Goal: Information Seeking & Learning: Learn about a topic

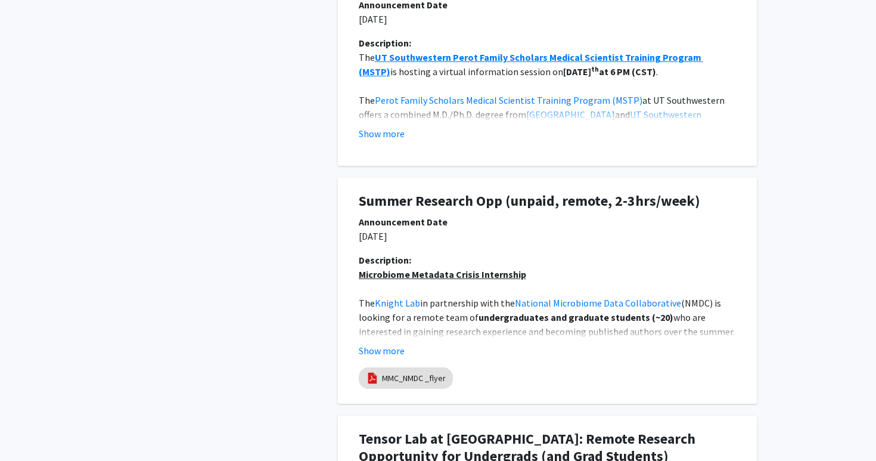
scroll to position [747, 0]
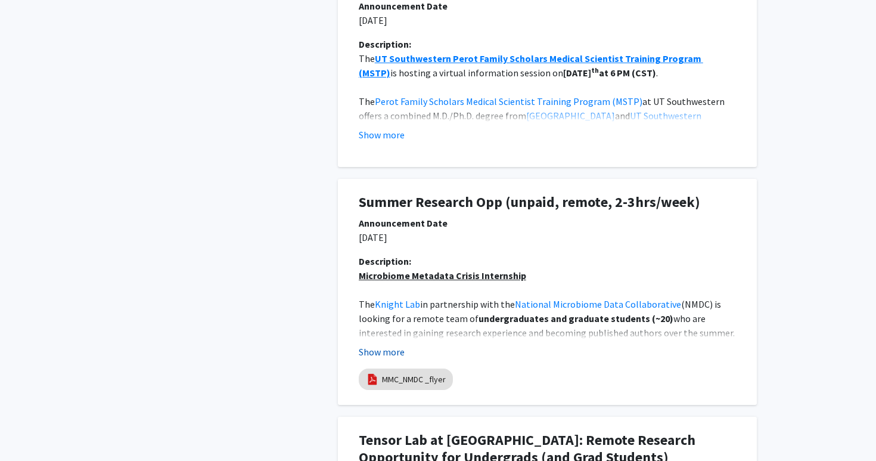
click at [388, 352] on button "Show more" at bounding box center [382, 352] width 46 height 14
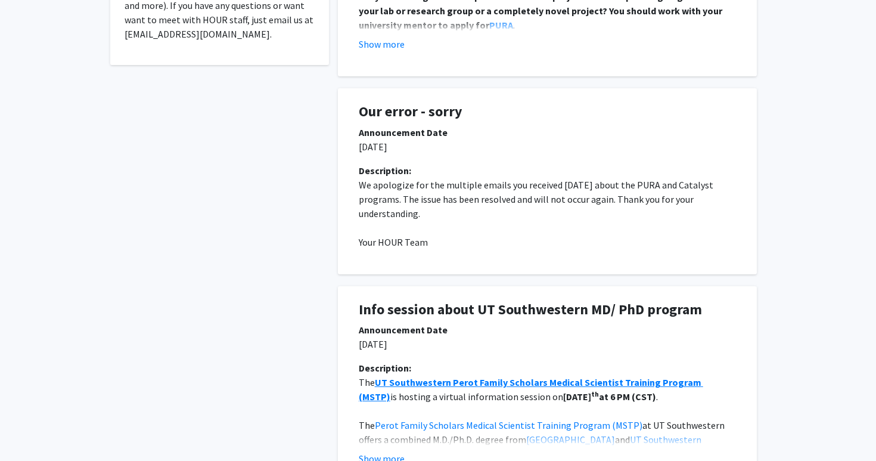
scroll to position [0, 0]
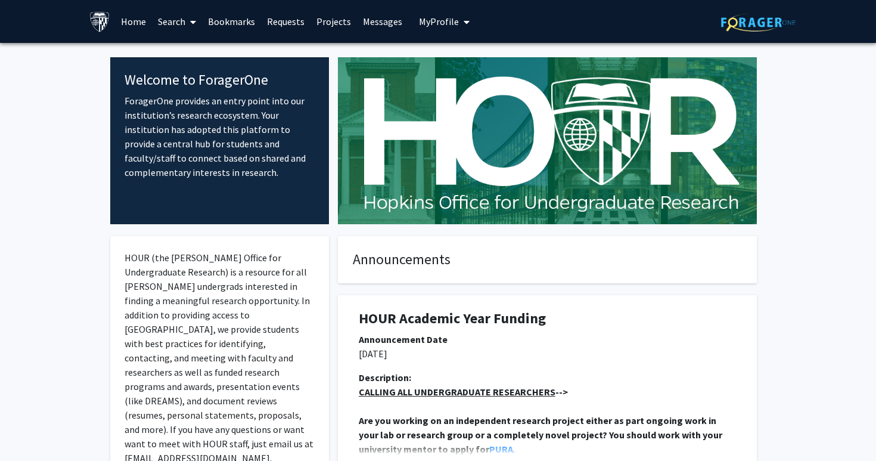
click at [184, 20] on link "Search" at bounding box center [177, 22] width 50 height 42
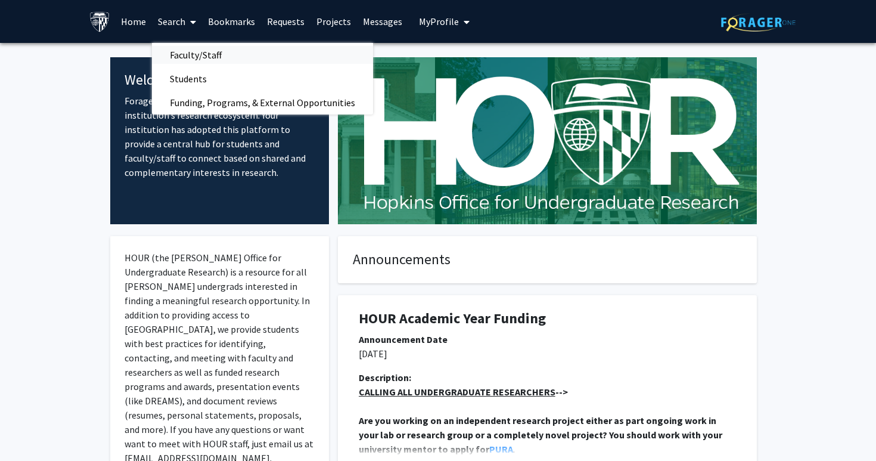
click at [188, 48] on span "Faculty/Staff" at bounding box center [196, 55] width 88 height 24
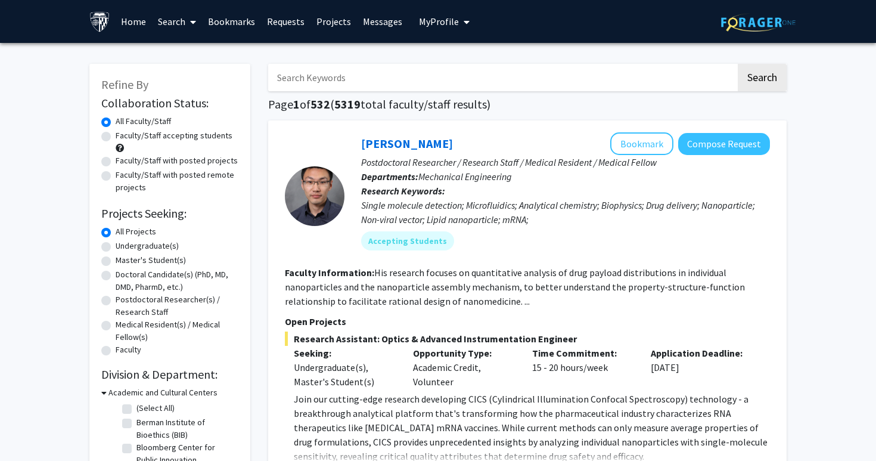
click at [170, 176] on label "Faculty/Staff with posted remote projects" at bounding box center [177, 181] width 123 height 25
click at [123, 176] on input "Faculty/Staff with posted remote projects" at bounding box center [120, 173] width 8 height 8
radio input "true"
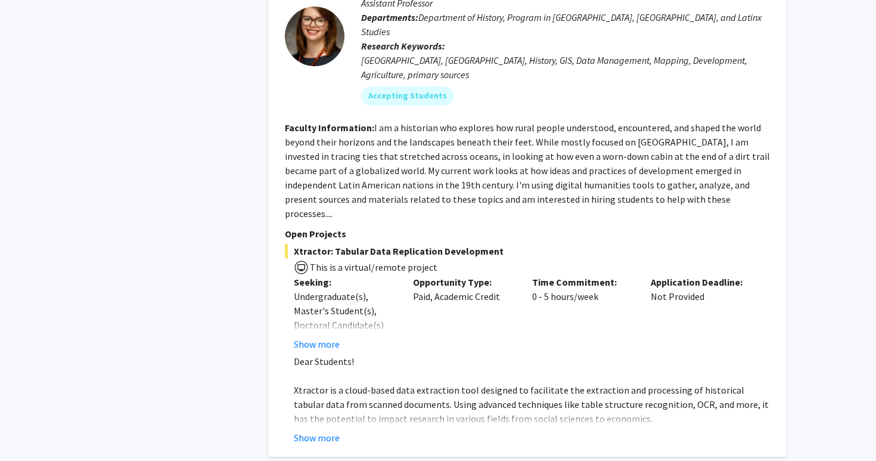
scroll to position [616, 0]
click at [323, 429] on button "Show more" at bounding box center [317, 436] width 46 height 14
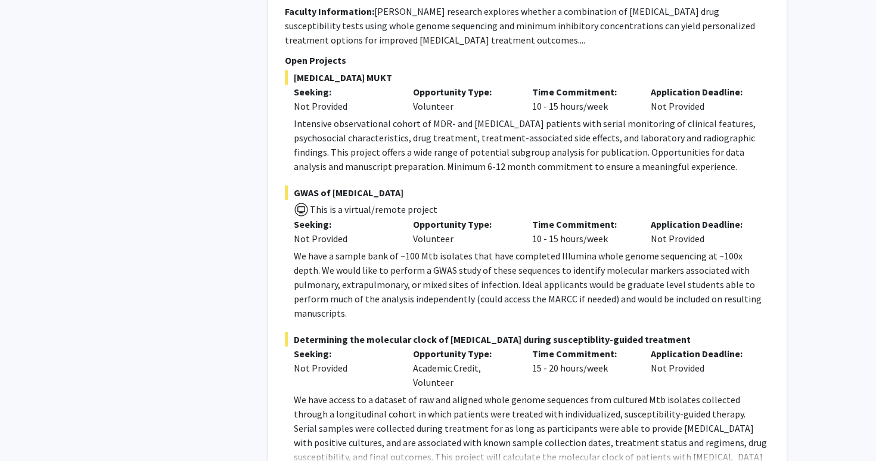
scroll to position [1586, 0]
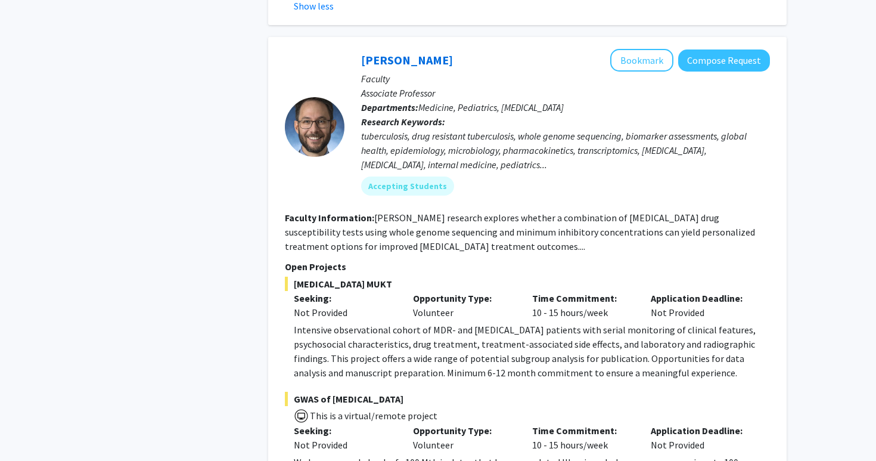
scroll to position [1370, 0]
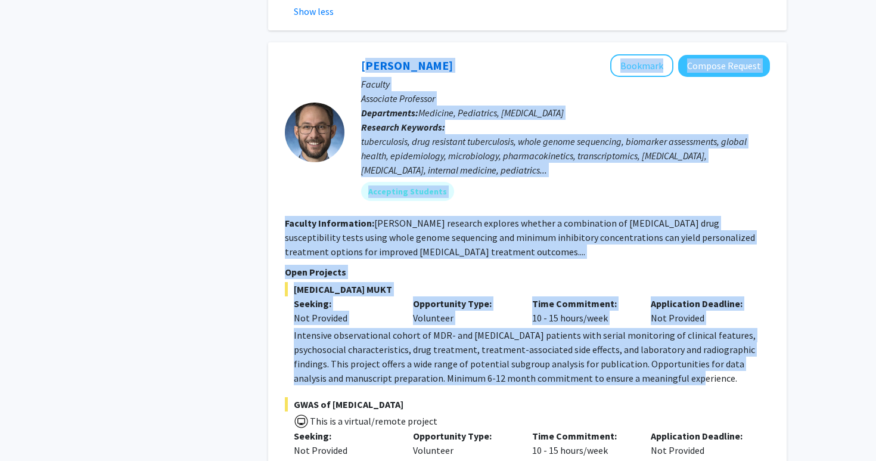
drag, startPoint x: 356, startPoint y: 34, endPoint x: 699, endPoint y: 353, distance: 468.1
click at [699, 353] on fg-search-faculty "[PERSON_NAME] Bookmark Compose Request Faculty Associate Professor Departments:…" at bounding box center [527, 402] width 485 height 697
copy fg-search-faculty "Loremip Dolorsit Ametcons Adipisc Elitsed Doeiusm Temporinc Utlaboree Doloremag…"
click at [492, 216] on section "Faculty Information: [PERSON_NAME] research explores whether a combination of […" at bounding box center [527, 237] width 485 height 43
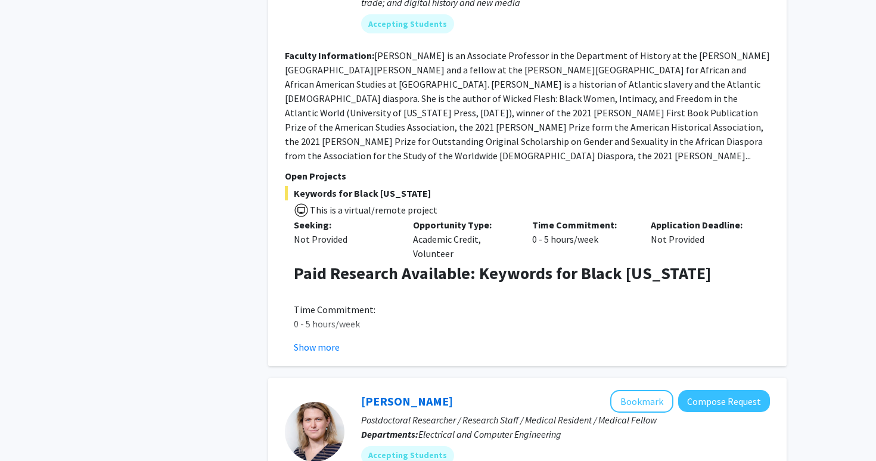
scroll to position [3201, 0]
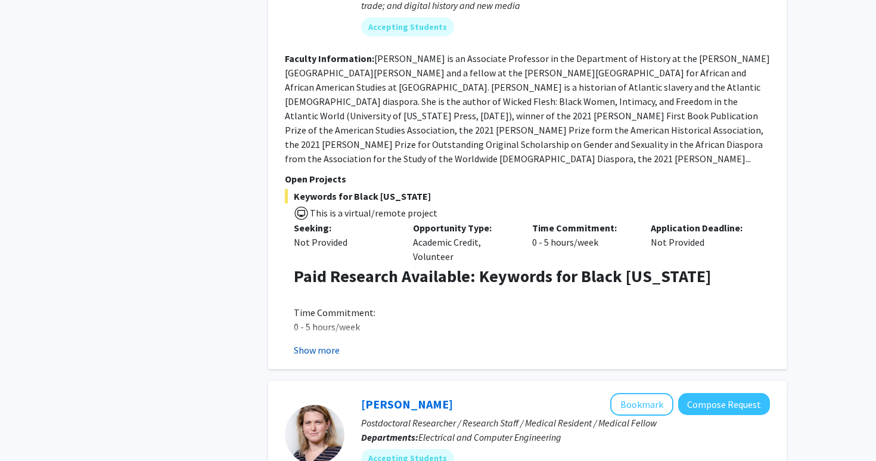
click at [303, 343] on button "Show more" at bounding box center [317, 350] width 46 height 14
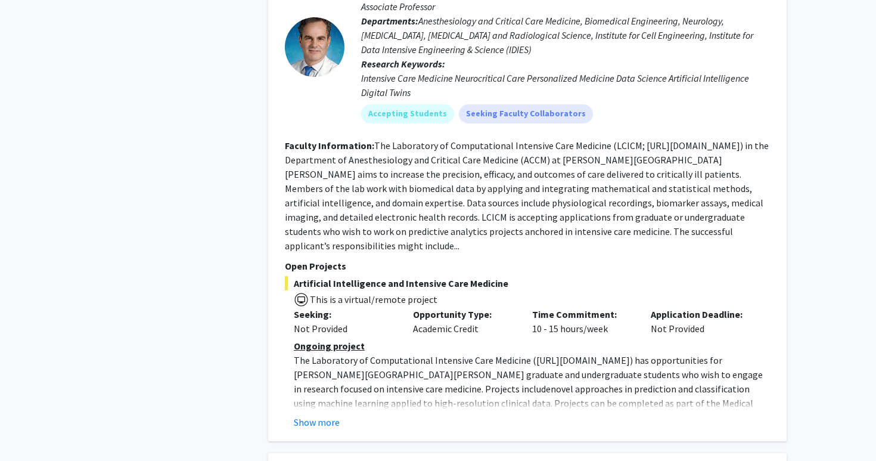
scroll to position [4529, 0]
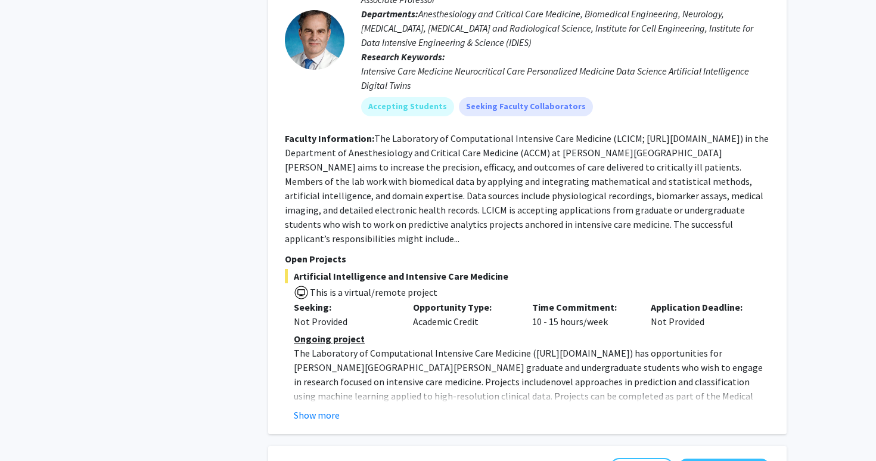
click at [321, 309] on div "[PERSON_NAME] Bookmark Compose Request Faculty Associate Professor Departments:…" at bounding box center [527, 188] width 519 height 491
click at [314, 408] on button "Show more" at bounding box center [317, 415] width 46 height 14
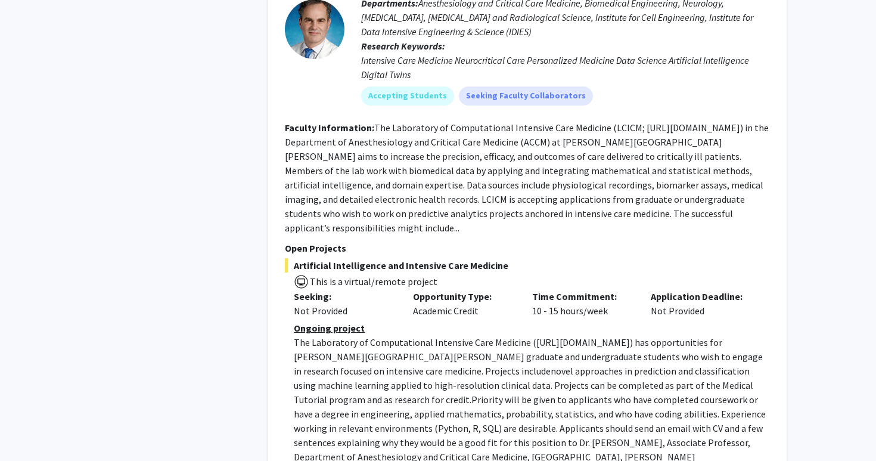
scroll to position [4538, 0]
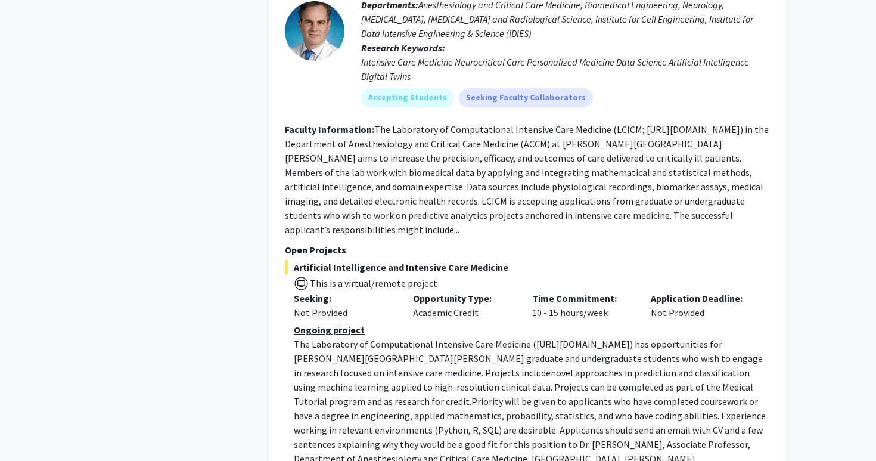
click at [396, 337] on p "The Laboratory of Computational Intensive Care Medicine ( [URL][DOMAIN_NAME] ) …" at bounding box center [532, 408] width 476 height 143
click at [390, 337] on p "The Laboratory of Computational Intensive Care Medicine ( [URL][DOMAIN_NAME] ) …" at bounding box center [532, 408] width 476 height 143
click at [365, 337] on p "The Laboratory of Computational Intensive Care Medicine ( [URL][DOMAIN_NAME] ) …" at bounding box center [532, 408] width 476 height 143
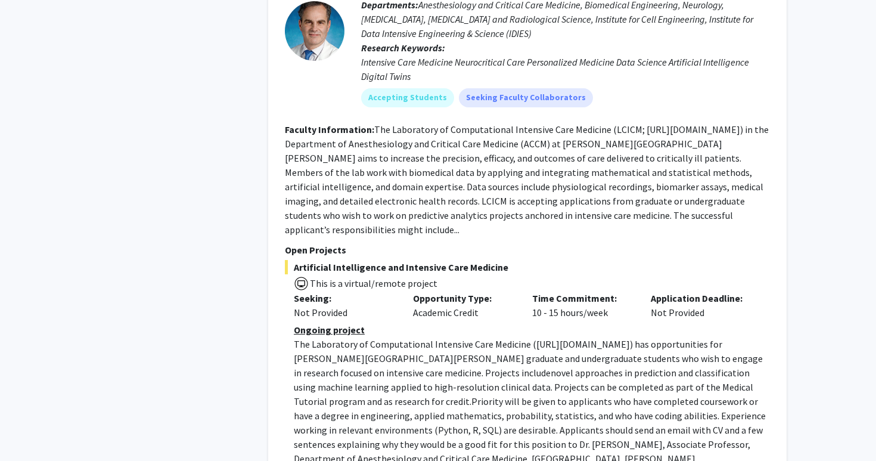
click at [365, 337] on p "The Laboratory of Computational Intensive Care Medicine ( [URL][DOMAIN_NAME] ) …" at bounding box center [532, 408] width 476 height 143
click at [383, 337] on p "The Laboratory of Computational Intensive Care Medicine ( [URL][DOMAIN_NAME] ) …" at bounding box center [532, 408] width 476 height 143
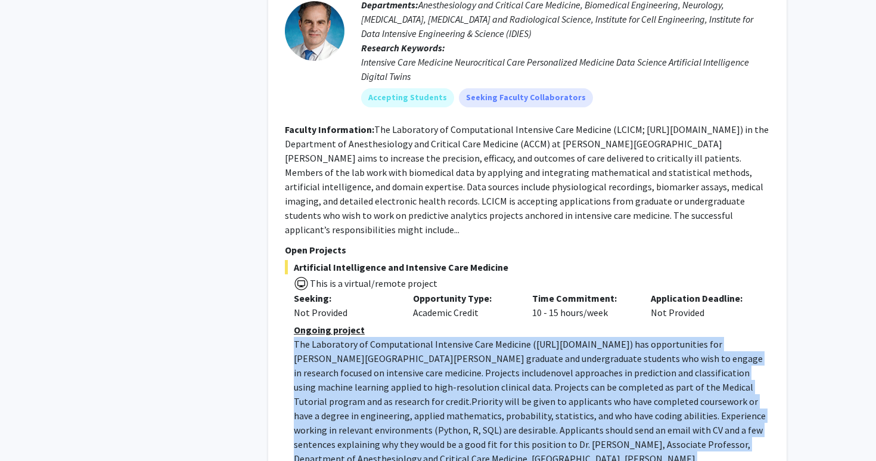
click at [370, 337] on p "The Laboratory of Computational Intensive Care Medicine ( [URL][DOMAIN_NAME] ) …" at bounding box center [532, 408] width 476 height 143
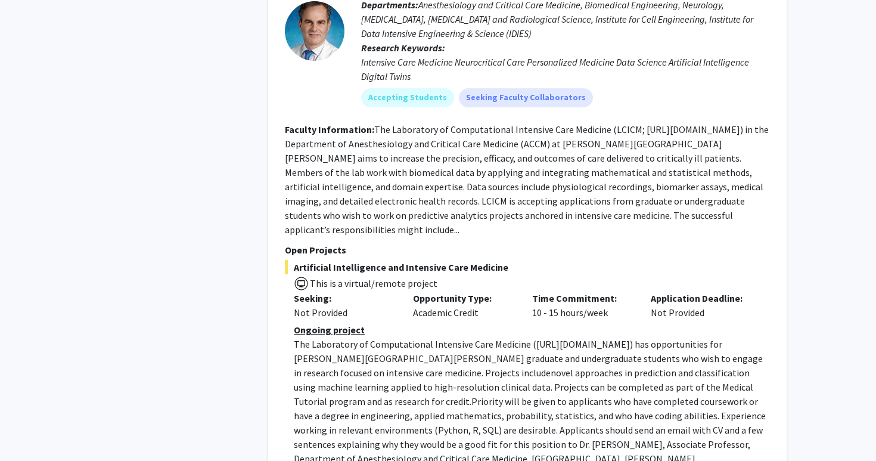
click at [370, 337] on p "The Laboratory of Computational Intensive Care Medicine ( [URL][DOMAIN_NAME] ) …" at bounding box center [532, 408] width 476 height 143
click at [358, 337] on p "The Laboratory of Computational Intensive Care Medicine ( [URL][DOMAIN_NAME] ) …" at bounding box center [532, 408] width 476 height 143
click at [317, 337] on p "The Laboratory of Computational Intensive Care Medicine ( [URL][DOMAIN_NAME] ) …" at bounding box center [532, 408] width 476 height 143
click at [352, 337] on p "The Laboratory of Computational Intensive Care Medicine ( [URL][DOMAIN_NAME] ) …" at bounding box center [532, 408] width 476 height 143
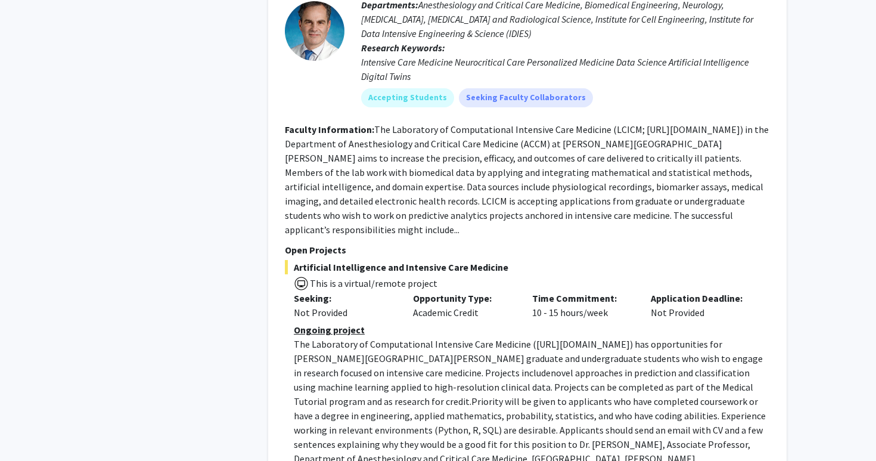
click at [352, 337] on p "The Laboratory of Computational Intensive Care Medicine ( [URL][DOMAIN_NAME] ) …" at bounding box center [532, 408] width 476 height 143
click at [357, 337] on p "The Laboratory of Computational Intensive Care Medicine ( [URL][DOMAIN_NAME] ) …" at bounding box center [532, 408] width 476 height 143
click at [364, 337] on p "The Laboratory of Computational Intensive Care Medicine ( [URL][DOMAIN_NAME] ) …" at bounding box center [532, 408] width 476 height 143
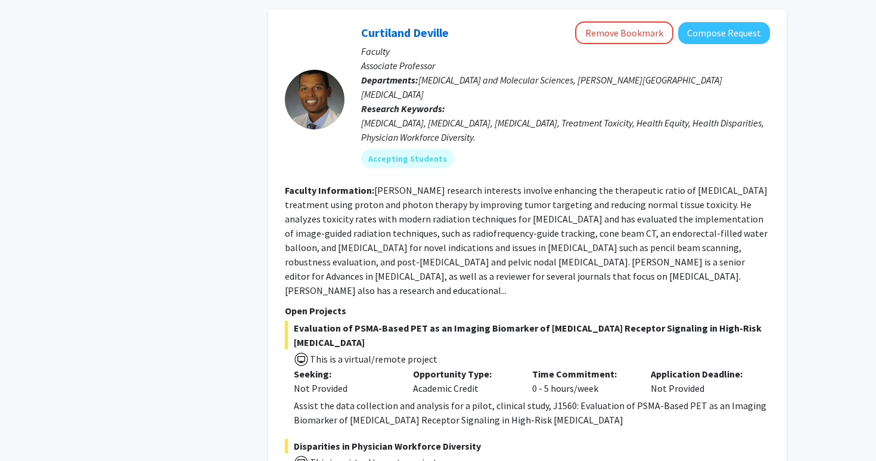
scroll to position [5582, 0]
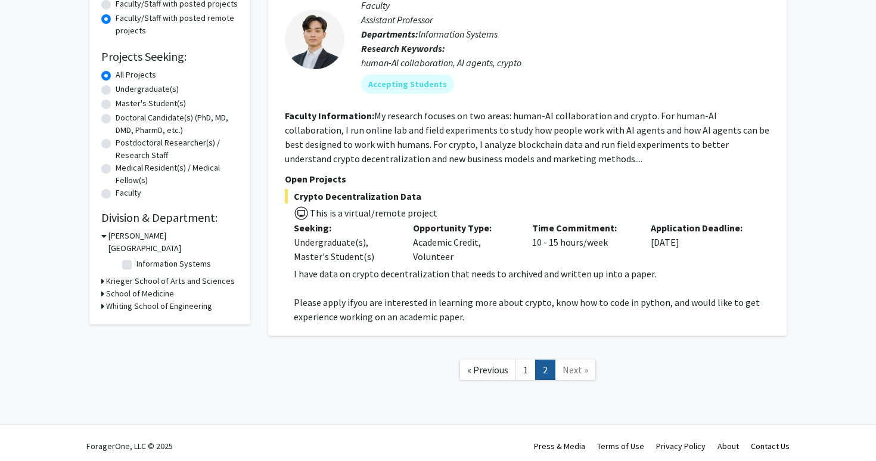
scroll to position [163, 0]
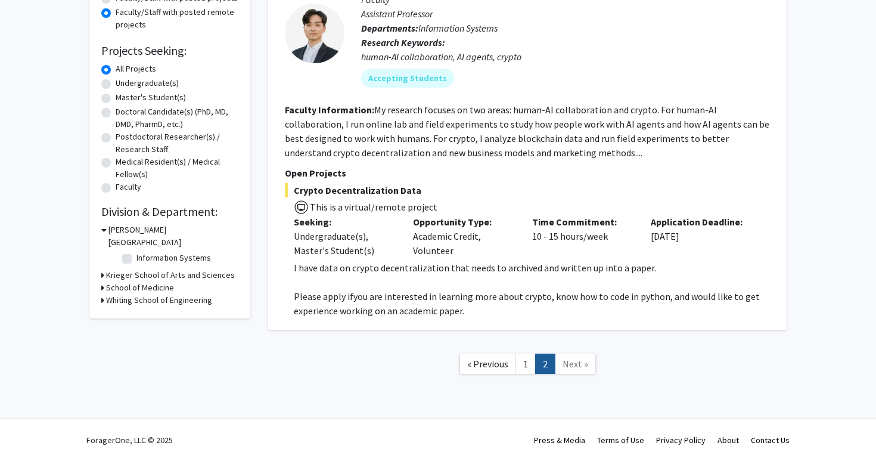
click at [581, 355] on link "Next »" at bounding box center [575, 363] width 41 height 21
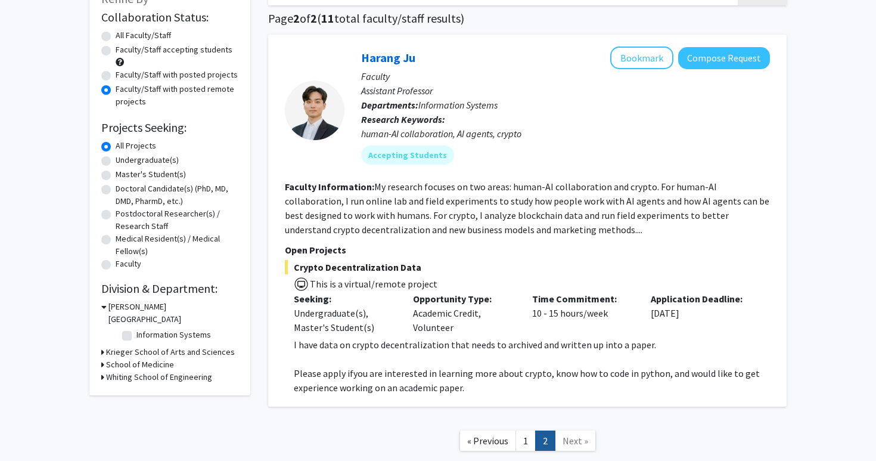
scroll to position [0, 0]
